Goal: Task Accomplishment & Management: Manage account settings

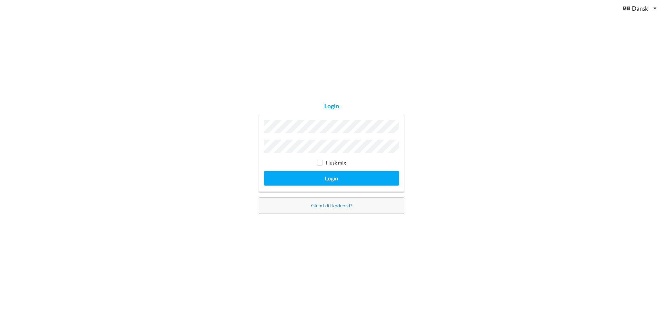
click at [334, 206] on link "Glemt dit kodeord?" at bounding box center [331, 206] width 41 height 6
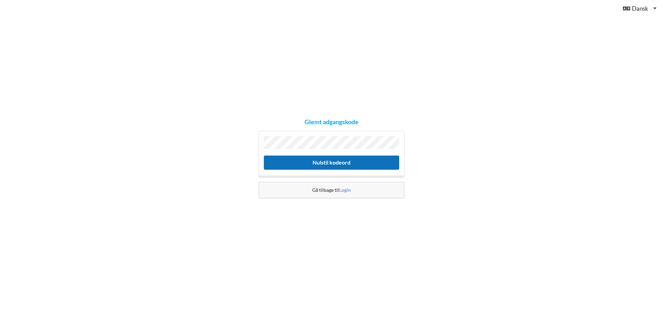
click at [341, 164] on button "Nulstil kodeord" at bounding box center [331, 163] width 135 height 14
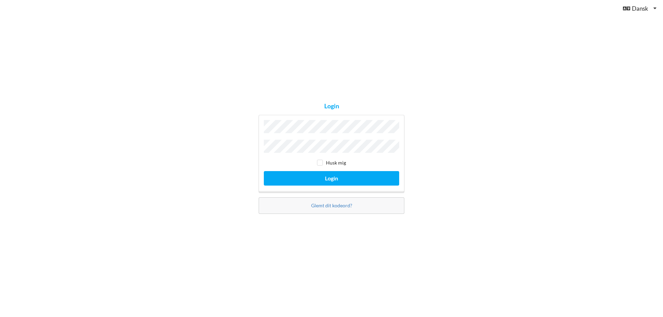
click at [324, 203] on link "Glemt dit kodeord?" at bounding box center [331, 206] width 41 height 6
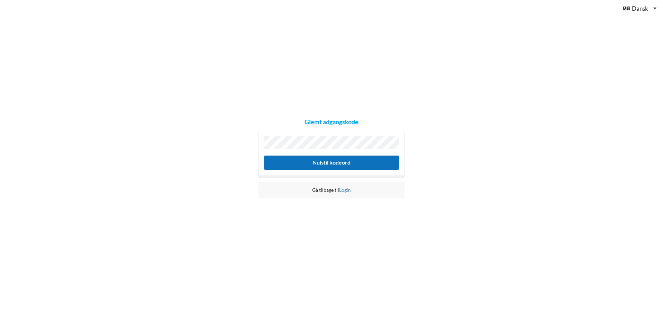
click at [337, 162] on button "Nulstil kodeord" at bounding box center [331, 163] width 135 height 14
